Goal: Task Accomplishment & Management: Manage account settings

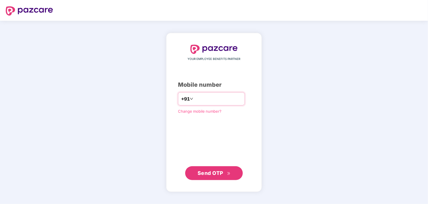
click at [220, 99] on input "****" at bounding box center [217, 98] width 47 height 9
click at [219, 99] on input "****" at bounding box center [217, 98] width 47 height 9
type input "**********"
click at [221, 172] on span "Send OTP" at bounding box center [211, 173] width 26 height 6
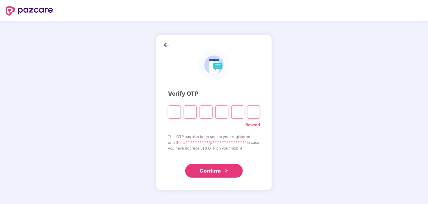
type input "*"
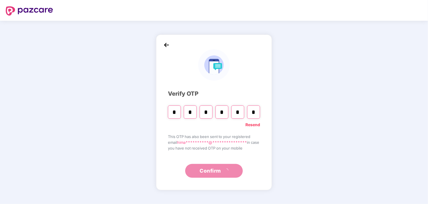
type input "*"
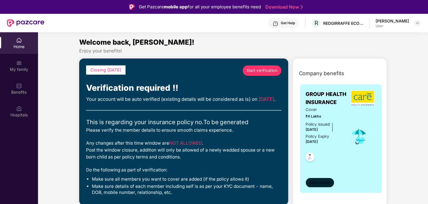
click at [319, 184] on span "View details" at bounding box center [320, 182] width 20 height 5
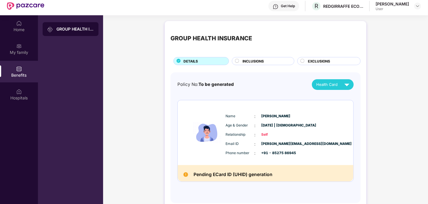
scroll to position [3, 0]
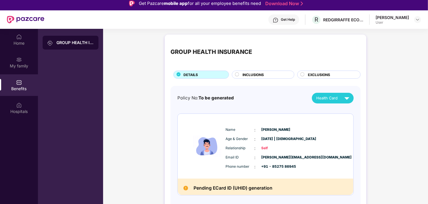
click at [240, 76] on div "INCLUSIONS" at bounding box center [266, 75] width 52 height 6
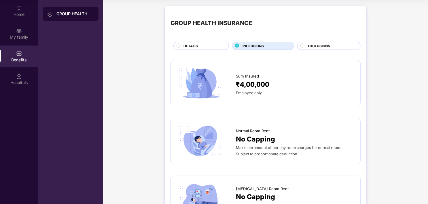
scroll to position [0, 0]
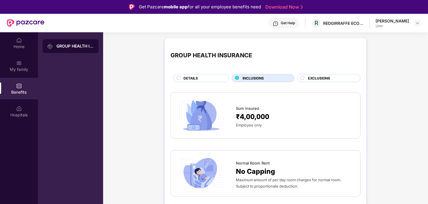
click at [305, 79] on div "EXCLUSIONS" at bounding box center [331, 78] width 52 height 6
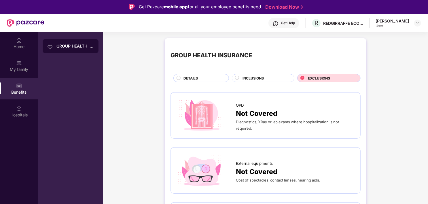
click at [305, 79] on div "EXCLUSIONS" at bounding box center [331, 78] width 52 height 6
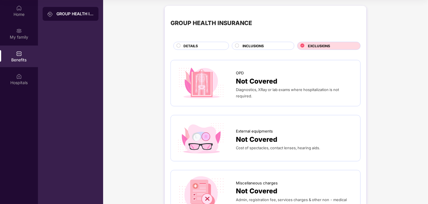
click at [233, 45] on div "INCLUSIONS" at bounding box center [263, 46] width 62 height 8
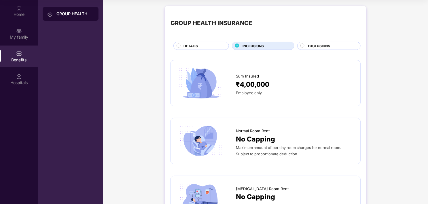
click at [182, 45] on div "DETAILS" at bounding box center [203, 46] width 45 height 6
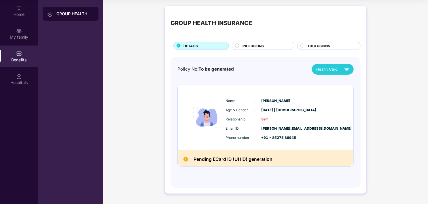
click at [238, 160] on h2 "Pending ECard ID (UHID) generation" at bounding box center [233, 159] width 79 height 8
click at [18, 15] on div "Home" at bounding box center [19, 15] width 38 height 6
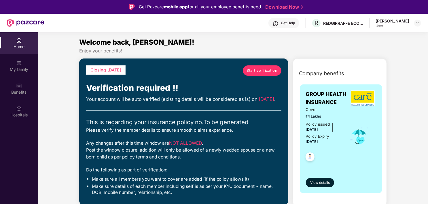
click at [271, 73] on link "Start verification" at bounding box center [262, 70] width 39 height 10
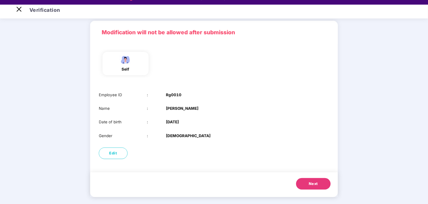
scroll to position [14, 0]
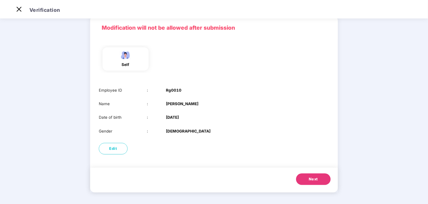
click at [313, 181] on span "Next" at bounding box center [313, 179] width 9 height 6
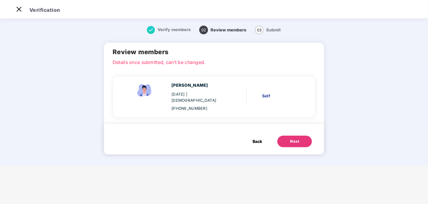
click at [294, 138] on div "Next" at bounding box center [294, 141] width 9 height 6
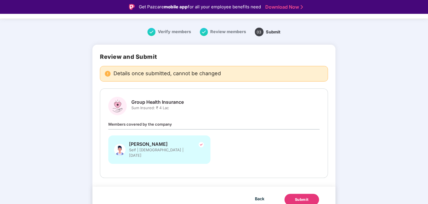
scroll to position [12, 0]
click at [255, 123] on div "Members covered by the company Himanshu Gupta Self | Male | 11 Nov 1997" at bounding box center [213, 144] width 211 height 49
click at [303, 196] on div "Submit" at bounding box center [302, 199] width 14 height 6
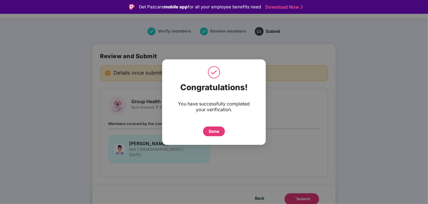
click at [214, 129] on div "Done" at bounding box center [214, 131] width 10 height 6
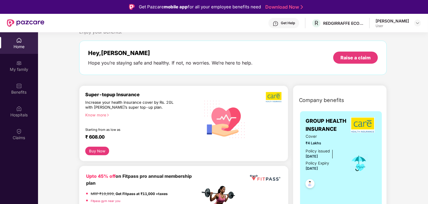
scroll to position [29, 0]
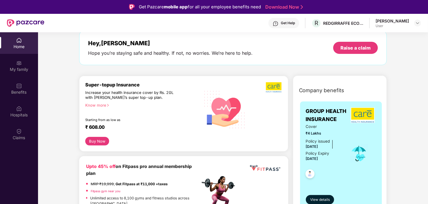
click at [106, 106] on div "Know more" at bounding box center [140, 105] width 111 height 4
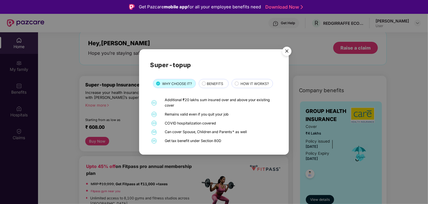
click at [218, 82] on span "BENEFITS" at bounding box center [215, 83] width 16 height 5
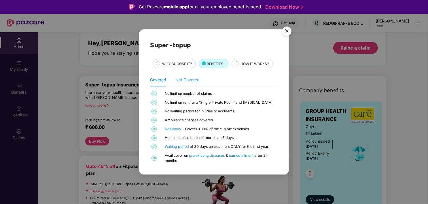
click at [181, 85] on div "Not Covered" at bounding box center [187, 79] width 24 height 13
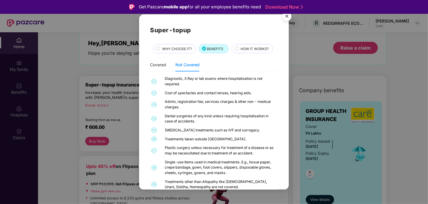
scroll to position [7, 0]
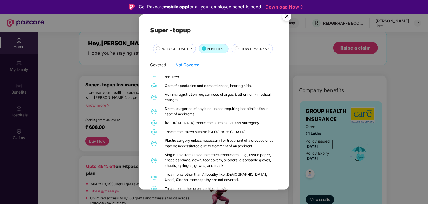
click at [286, 20] on img "Close" at bounding box center [287, 17] width 16 height 16
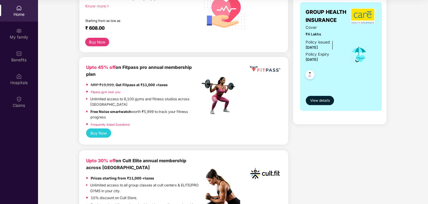
scroll to position [0, 0]
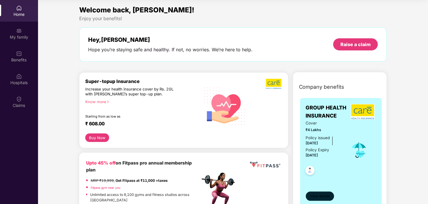
click at [324, 198] on span "View details" at bounding box center [320, 195] width 20 height 5
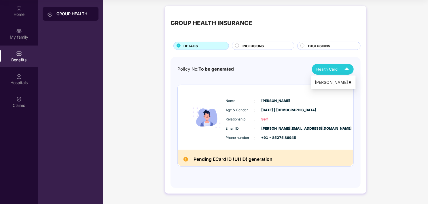
click at [333, 74] on div "Health Card" at bounding box center [334, 69] width 36 height 10
click at [346, 84] on div "[PERSON_NAME]" at bounding box center [333, 82] width 37 height 6
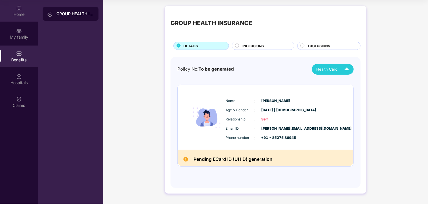
click at [24, 16] on div "Home" at bounding box center [19, 15] width 38 height 6
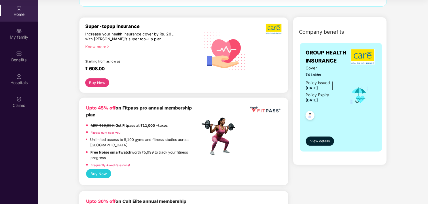
scroll to position [58, 0]
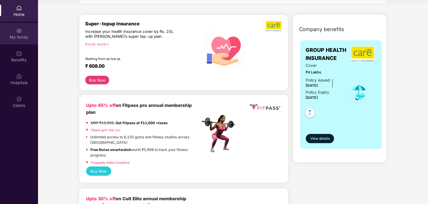
click at [24, 39] on div "My family" at bounding box center [19, 37] width 38 height 6
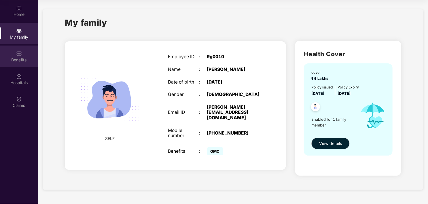
click at [23, 59] on div "Benefits" at bounding box center [19, 60] width 38 height 6
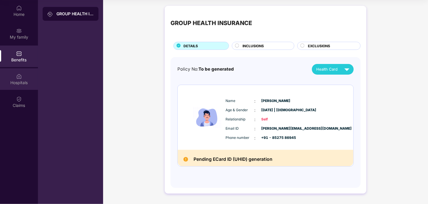
click at [18, 75] on img at bounding box center [19, 76] width 6 height 6
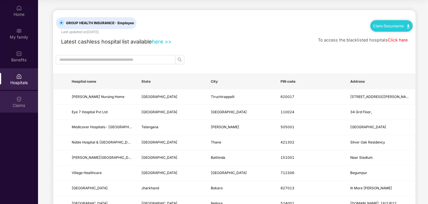
click at [19, 102] on div "Claims" at bounding box center [19, 102] width 38 height 22
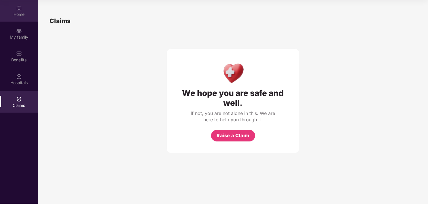
click at [20, 13] on div "Home" at bounding box center [19, 15] width 38 height 6
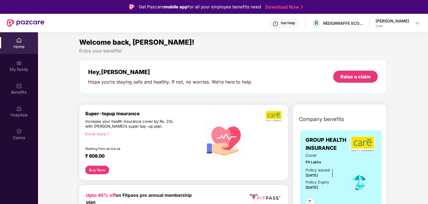
click at [406, 23] on div "[PERSON_NAME]" at bounding box center [391, 20] width 33 height 5
click at [420, 24] on div at bounding box center [417, 23] width 7 height 7
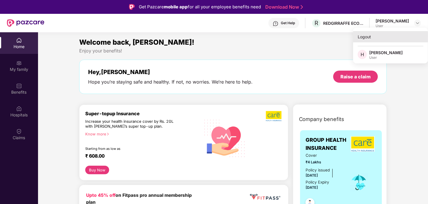
click at [371, 38] on div "Logout" at bounding box center [390, 36] width 75 height 11
